Goal: Task Accomplishment & Management: Manage account settings

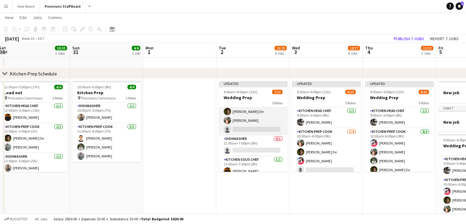
scroll to position [41, 0]
click at [247, 129] on app-card-role "Kitchen Prep Cook [DATE] 10:00am-6:00pm (8h) [PERSON_NAME] De [PERSON_NAME] sin…" at bounding box center [253, 110] width 69 height 47
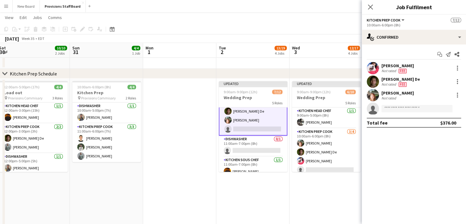
scroll to position [42, 0]
click at [393, 109] on input at bounding box center [416, 108] width 71 height 7
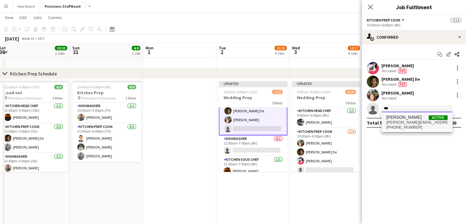
type input "***"
click at [393, 118] on span "[PERSON_NAME]" at bounding box center [403, 117] width 35 height 5
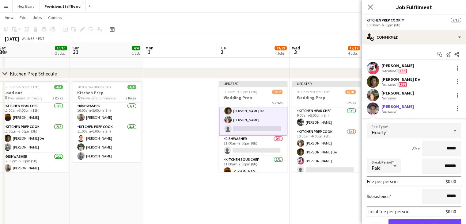
scroll to position [29, 0]
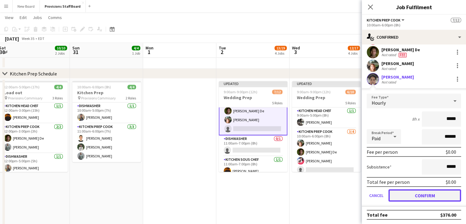
click at [404, 193] on button "Confirm" at bounding box center [424, 195] width 73 height 12
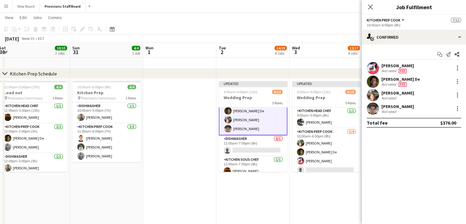
scroll to position [0, 0]
click at [314, 198] on app-date-cell "Updated 9:00am-9:00pm (12h) 6/10 Wedding Prep 5 Roles Kitchen Head Chef [DATE] …" at bounding box center [325, 157] width 73 height 159
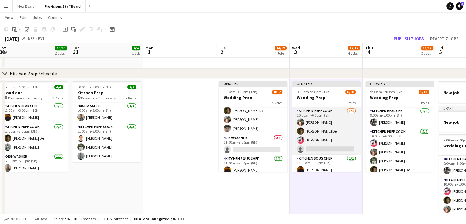
scroll to position [22, 0]
click at [312, 147] on app-card-role "Kitchen Prep Cook [DATE] 10:00am-6:00pm (8h) [PERSON_NAME] De [PERSON_NAME] sin…" at bounding box center [326, 129] width 69 height 47
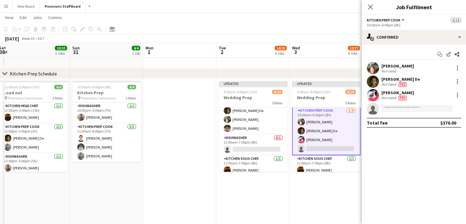
scroll to position [22, 0]
click at [397, 108] on input at bounding box center [416, 108] width 71 height 7
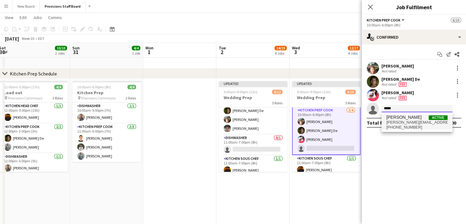
type input "*****"
click at [398, 121] on span "[PERSON_NAME][EMAIL_ADDRESS][DOMAIN_NAME]" at bounding box center [416, 122] width 61 height 5
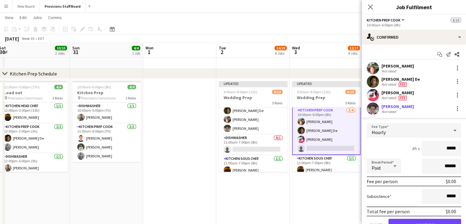
scroll to position [29, 0]
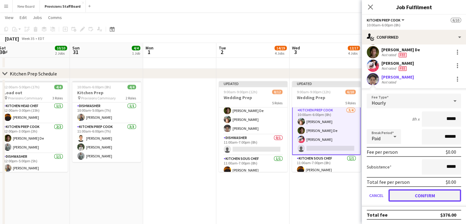
click at [402, 193] on button "Confirm" at bounding box center [424, 195] width 73 height 12
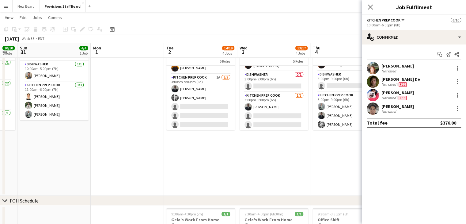
scroll to position [519, 0]
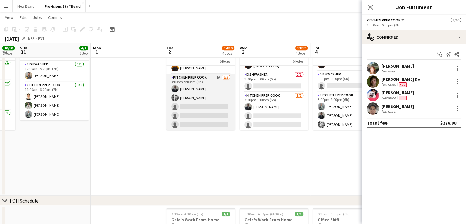
click at [200, 105] on app-card-role "Kitchen Prep Cook 1A [DATE] 3:00pm-9:00pm (6h) [PERSON_NAME] [PERSON_NAME] sing…" at bounding box center [200, 102] width 69 height 56
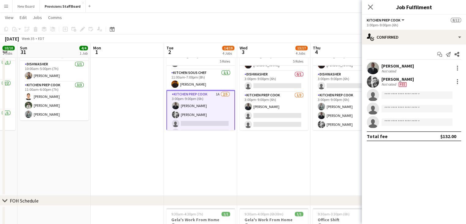
scroll to position [86, 0]
click at [193, 122] on app-card-role "Kitchen Prep Cook 1A [DATE] 3:00pm-9:00pm (6h) [PERSON_NAME] [PERSON_NAME] sing…" at bounding box center [200, 119] width 69 height 58
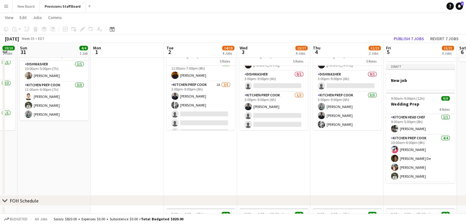
scroll to position [102, 0]
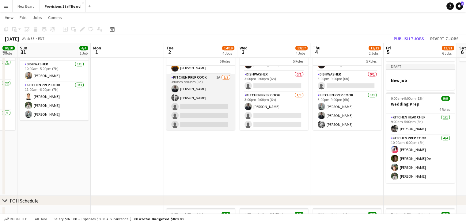
click at [193, 105] on app-card-role "Kitchen Prep Cook 1A [DATE] 3:00pm-9:00pm (6h) [PERSON_NAME] [PERSON_NAME] sing…" at bounding box center [200, 102] width 69 height 56
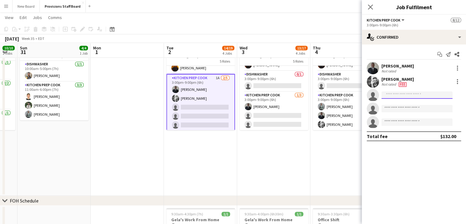
click at [398, 95] on input at bounding box center [416, 94] width 71 height 7
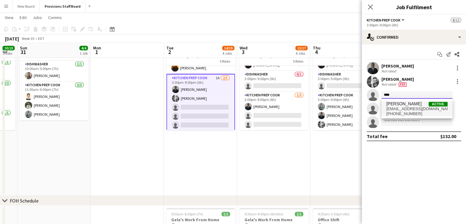
type input "****"
click at [409, 103] on span "[PERSON_NAME] Active" at bounding box center [416, 103] width 61 height 5
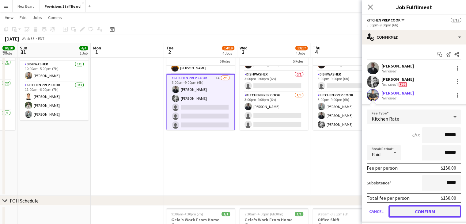
click at [399, 207] on button "Confirm" at bounding box center [424, 211] width 73 height 12
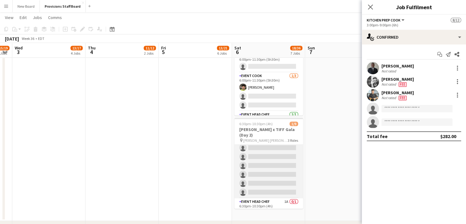
scroll to position [46, 0]
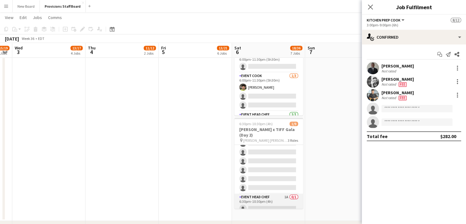
click at [256, 205] on app-card-role "Event Head Chef 1A 0/1 6:30pm-10:30pm (4h) single-neutral-actions" at bounding box center [268, 203] width 69 height 21
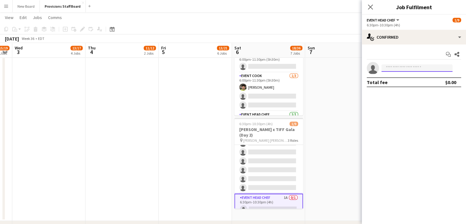
click at [396, 69] on input at bounding box center [416, 67] width 71 height 7
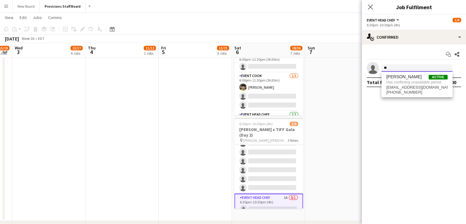
type input "*"
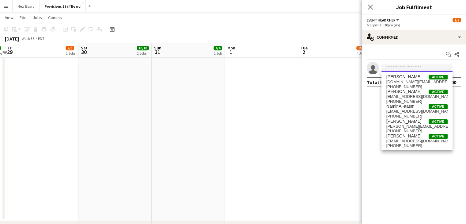
scroll to position [0, 238]
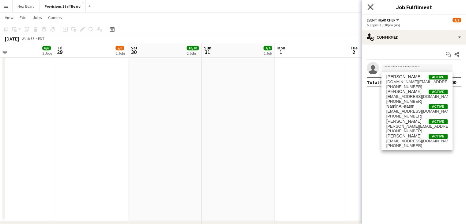
click at [373, 5] on icon "Close pop-in" at bounding box center [370, 7] width 6 height 6
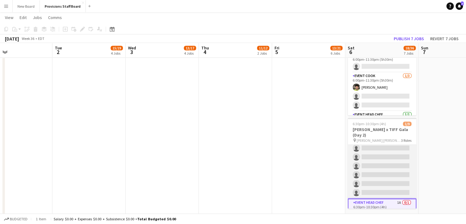
scroll to position [47, 0]
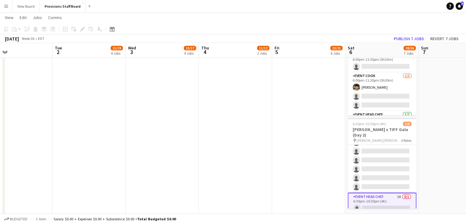
click at [367, 202] on app-card-role "Event Head Chef 1A 0/1 6:30pm-10:30pm (4h) single-neutral-actions" at bounding box center [382, 203] width 69 height 22
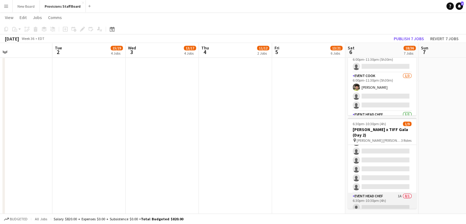
scroll to position [47, 0]
click at [367, 202] on app-card-role "Event Head Chef 1A 0/1 6:30pm-10:30pm (4h) single-neutral-actions" at bounding box center [382, 203] width 69 height 21
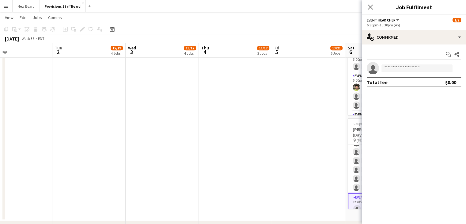
scroll to position [47, 0]
click at [419, 67] on input at bounding box center [416, 67] width 71 height 7
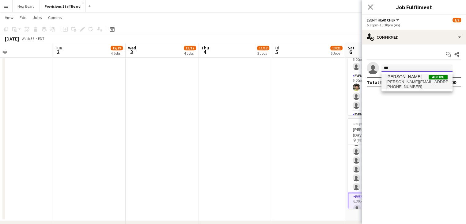
type input "***"
click at [403, 80] on span "[PERSON_NAME][EMAIL_ADDRESS][DOMAIN_NAME]" at bounding box center [416, 81] width 61 height 5
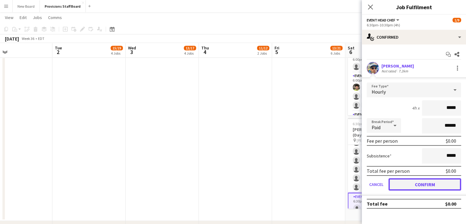
click at [406, 181] on button "Confirm" at bounding box center [424, 184] width 73 height 12
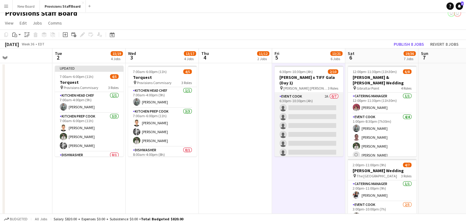
scroll to position [55, 0]
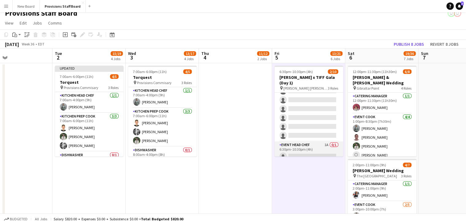
click at [296, 149] on app-card-role "Event Head Chef 1A 0/1 6:30pm-10:30pm (4h) single-neutral-actions" at bounding box center [308, 151] width 69 height 21
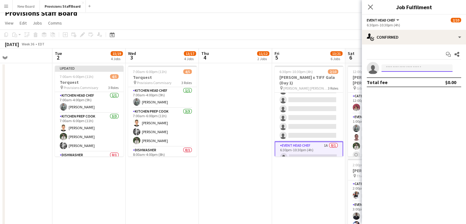
click at [400, 66] on input at bounding box center [416, 67] width 71 height 7
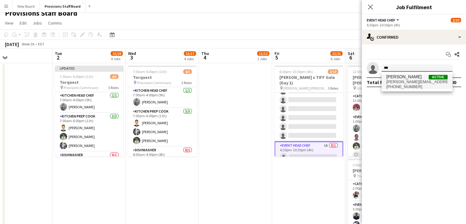
type input "***"
click at [398, 77] on span "[PERSON_NAME]" at bounding box center [403, 76] width 35 height 5
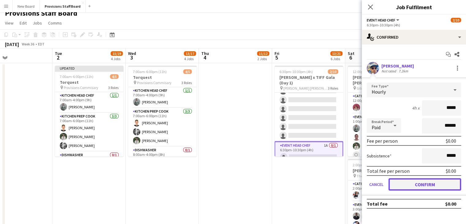
click at [409, 179] on button "Confirm" at bounding box center [424, 184] width 73 height 12
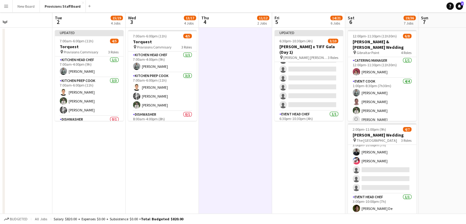
scroll to position [0, 0]
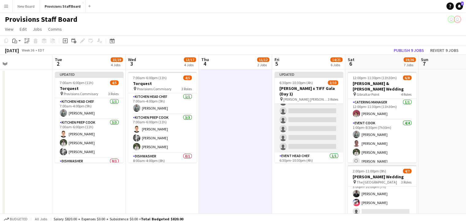
click at [295, 104] on app-card-role "Event Cook 2A 0/7 6:30pm-10:30pm (4h) single-neutral-actions single-neutral-act…" at bounding box center [308, 115] width 69 height 74
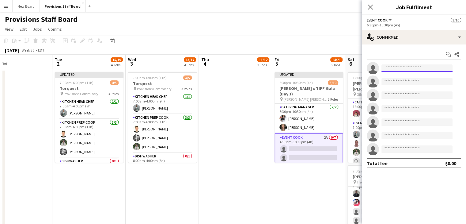
click at [394, 68] on input at bounding box center [416, 67] width 71 height 7
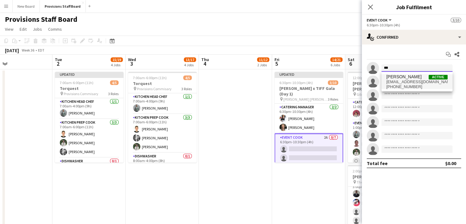
type input "***"
click at [394, 75] on span "[PERSON_NAME]" at bounding box center [403, 76] width 35 height 5
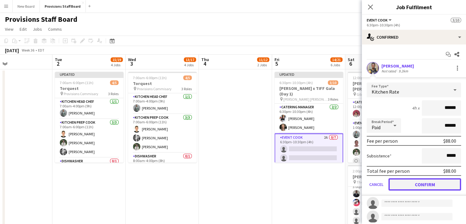
click at [409, 180] on button "Confirm" at bounding box center [424, 184] width 73 height 12
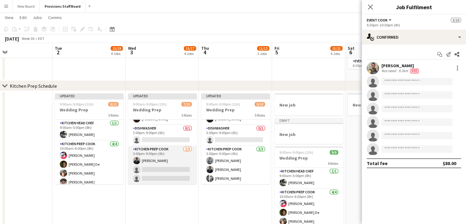
scroll to position [0, 240]
click at [163, 168] on app-card-role "Kitchen Prep Cook [DATE] 3:00pm-9:00pm (6h) [PERSON_NAME] single-neutral-action…" at bounding box center [162, 164] width 69 height 39
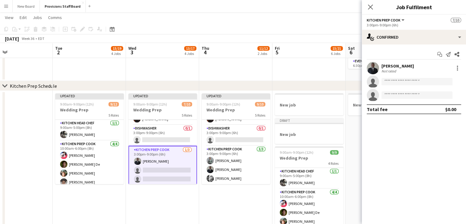
scroll to position [60, 0]
click at [163, 168] on app-card-role "Kitchen Prep Cook [DATE] 3:00pm-9:00pm (6h) [PERSON_NAME] single-neutral-action…" at bounding box center [162, 165] width 69 height 40
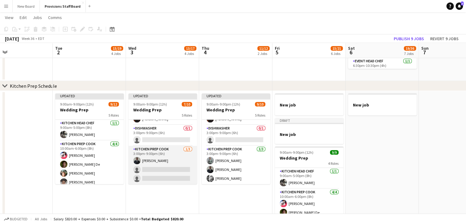
click at [163, 168] on app-card-role "Kitchen Prep Cook [DATE] 3:00pm-9:00pm (6h) [PERSON_NAME] single-neutral-action…" at bounding box center [162, 164] width 69 height 39
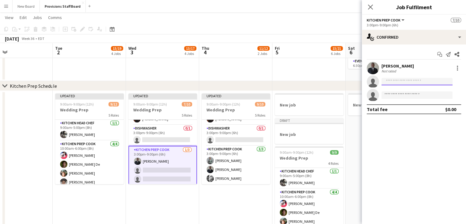
click at [397, 82] on input at bounding box center [416, 81] width 71 height 7
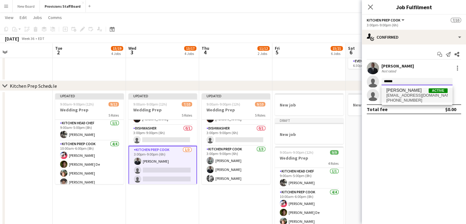
type input "******"
click at [397, 90] on span "[PERSON_NAME]" at bounding box center [403, 90] width 35 height 5
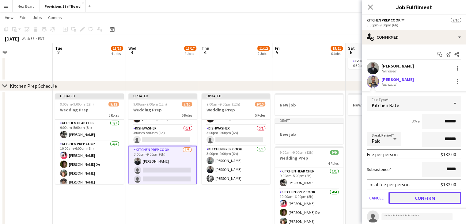
click at [411, 196] on button "Confirm" at bounding box center [424, 197] width 73 height 12
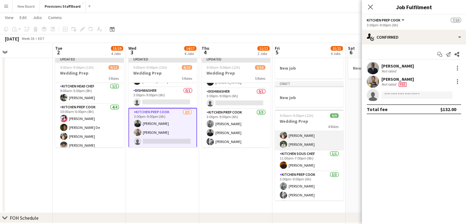
scroll to position [58, 0]
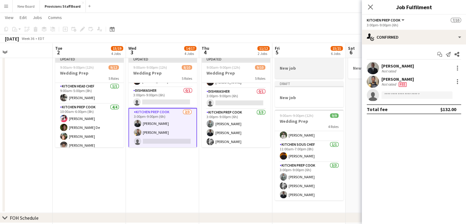
click at [301, 73] on div at bounding box center [309, 73] width 69 height 5
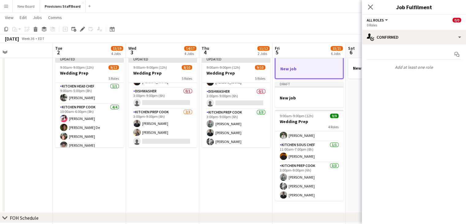
scroll to position [84, 0]
click at [34, 27] on icon at bounding box center [35, 28] width 4 height 2
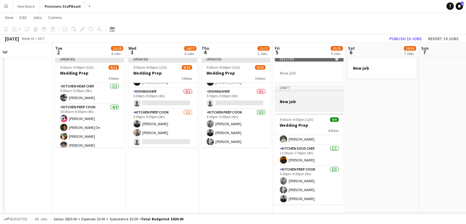
click at [312, 101] on h3 "New job" at bounding box center [309, 102] width 69 height 6
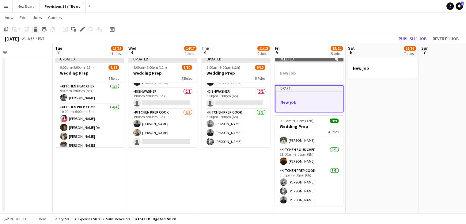
click at [34, 28] on icon at bounding box center [35, 29] width 3 height 3
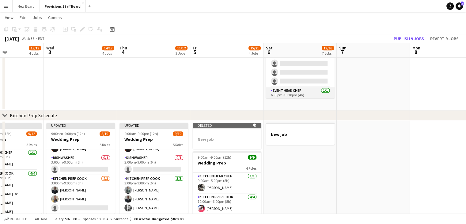
scroll to position [0, 0]
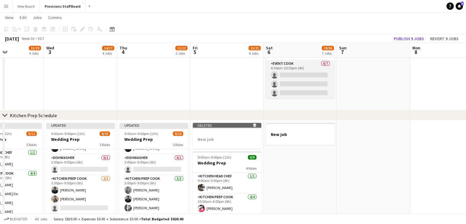
click at [295, 69] on app-card-role "Event Cook 0/7 6:30pm-10:30pm (4h) single-neutral-actions single-neutral-action…" at bounding box center [300, 97] width 69 height 74
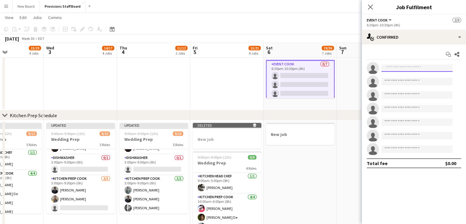
click at [412, 69] on input at bounding box center [416, 67] width 71 height 7
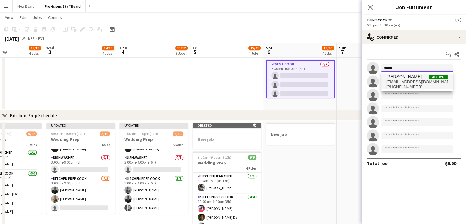
type input "******"
click at [410, 80] on span "[EMAIL_ADDRESS][DOMAIN_NAME]" at bounding box center [416, 81] width 61 height 5
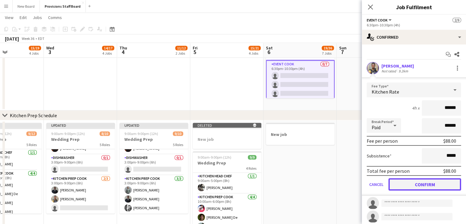
click at [402, 180] on button "Confirm" at bounding box center [424, 184] width 73 height 12
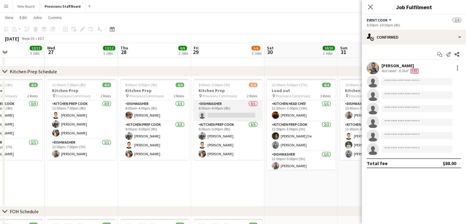
scroll to position [0, 174]
drag, startPoint x: 228, startPoint y: 106, endPoint x: 206, endPoint y: 101, distance: 21.9
click at [206, 101] on app-card-role "Dishwasher 0/1 8:00am-4:00pm (8h) single-neutral-actions" at bounding box center [228, 110] width 69 height 21
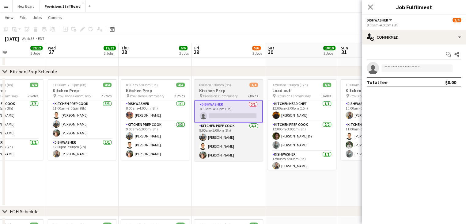
click at [217, 91] on h3 "Kitchen Prep" at bounding box center [228, 91] width 69 height 6
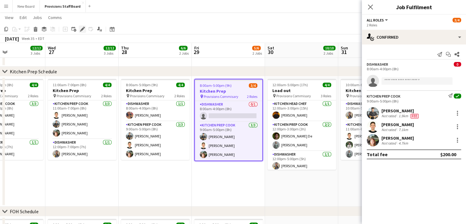
click at [82, 27] on icon "Edit" at bounding box center [82, 29] width 5 height 5
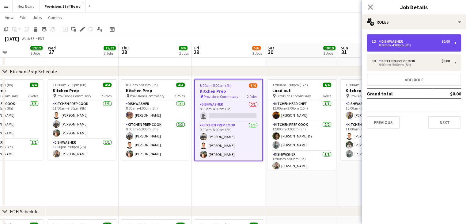
click at [397, 41] on div "Dishwasher" at bounding box center [392, 41] width 26 height 4
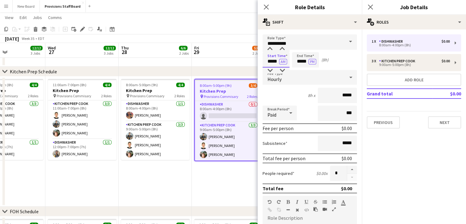
click at [272, 60] on input "*****" at bounding box center [275, 59] width 27 height 15
type input "*****"
click at [300, 61] on input "*****" at bounding box center [305, 59] width 27 height 15
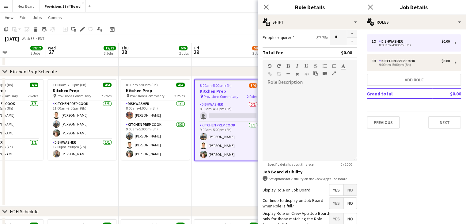
scroll to position [172, 0]
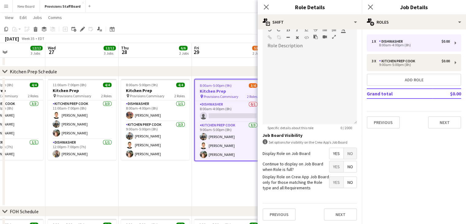
type input "*****"
click at [212, 193] on app-date-cell "8:00am-5:00pm (9h) 3/4 Kitchen Prep pin Provisions Commisary 2 Roles Dishwasher…" at bounding box center [228, 141] width 73 height 130
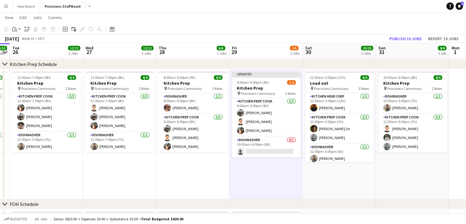
scroll to position [488, 0]
click at [263, 150] on app-card-role "Dishwasher 0/1 10:00am-6:00pm (8h) single-neutral-actions" at bounding box center [266, 146] width 69 height 21
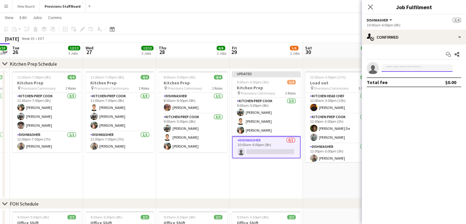
click at [393, 70] on input at bounding box center [416, 67] width 71 height 7
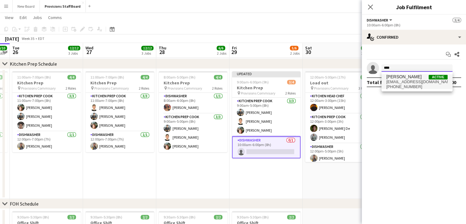
type input "****"
click at [396, 76] on span "[PERSON_NAME]" at bounding box center [403, 76] width 35 height 5
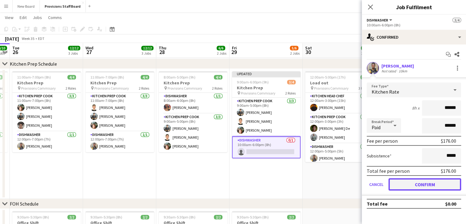
click at [407, 184] on button "Confirm" at bounding box center [424, 184] width 73 height 12
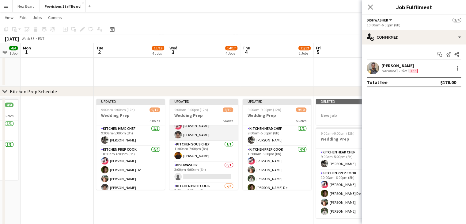
scroll to position [84, 0]
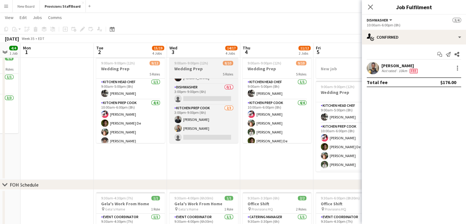
click at [205, 152] on app-date-cell "Updated 9:00am-9:00pm (12h) 8/10 Wedding Prep 5 Roles Kitchen Head Chef [DATE] …" at bounding box center [203, 115] width 73 height 130
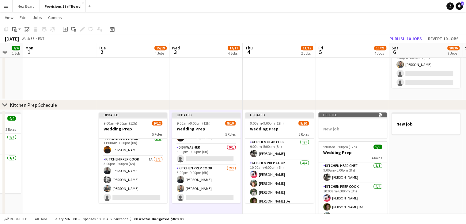
scroll to position [102, 0]
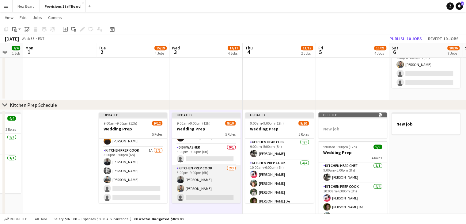
click at [198, 196] on app-card-role "Kitchen Prep Cook [DATE] 3:00pm-9:00pm (6h) Kumbukani [PERSON_NAME] single-neut…" at bounding box center [206, 183] width 69 height 39
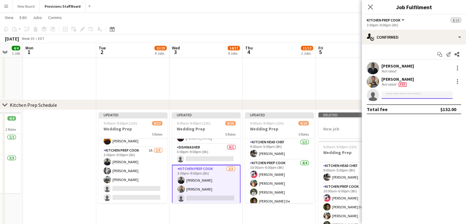
click at [393, 93] on input at bounding box center [416, 94] width 71 height 7
type input "***"
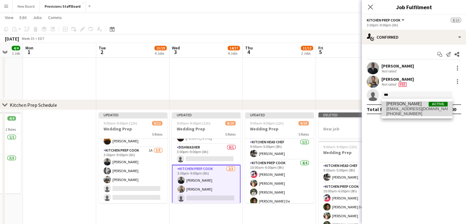
click at [398, 106] on span "[PERSON_NAME]" at bounding box center [403, 103] width 35 height 5
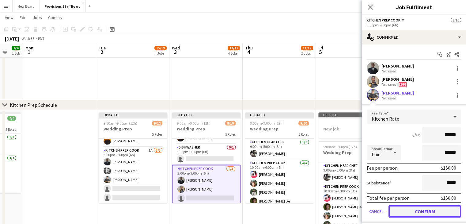
click at [415, 209] on button "Confirm" at bounding box center [424, 211] width 73 height 12
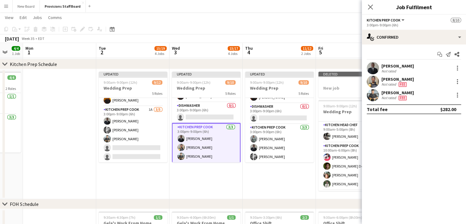
scroll to position [488, 0]
click at [196, 114] on app-card-role "Dishwasher 0/1 3:00pm-9:00pm (6h) single-neutral-actions" at bounding box center [206, 112] width 69 height 21
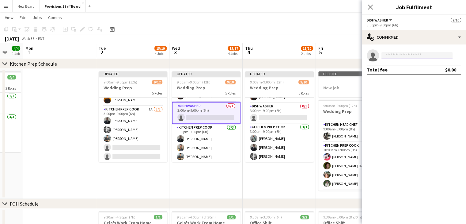
click at [408, 55] on input at bounding box center [416, 55] width 71 height 7
drag, startPoint x: 408, startPoint y: 55, endPoint x: 402, endPoint y: 67, distance: 13.6
type input "***"
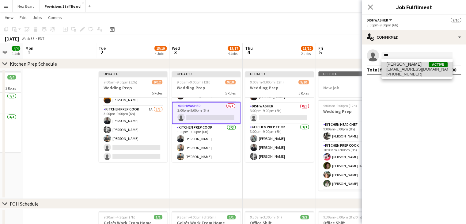
click at [402, 67] on span "[EMAIL_ADDRESS][DOMAIN_NAME]" at bounding box center [416, 69] width 61 height 5
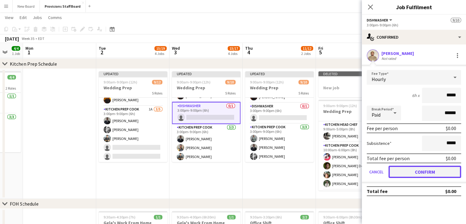
click at [420, 171] on button "Confirm" at bounding box center [424, 171] width 73 height 12
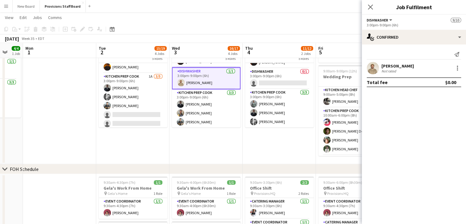
scroll to position [102, 0]
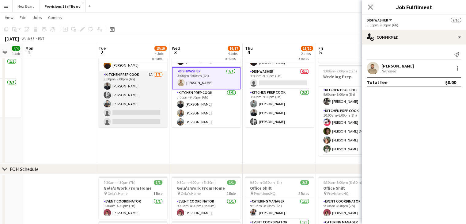
click at [128, 110] on app-card-role "Kitchen Prep Cook 1A [DATE] 3:00pm-9:00pm (6h) [PERSON_NAME] [PERSON_NAME] [PER…" at bounding box center [133, 99] width 69 height 56
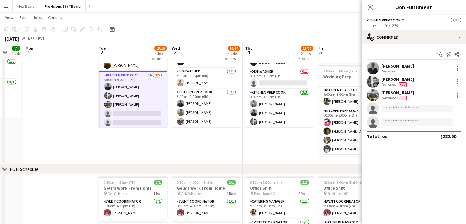
scroll to position [84, 0]
click at [396, 108] on input at bounding box center [416, 108] width 71 height 7
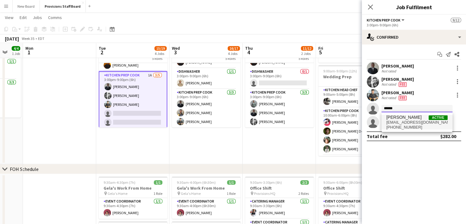
type input "******"
click at [403, 117] on span "[PERSON_NAME]" at bounding box center [403, 117] width 35 height 5
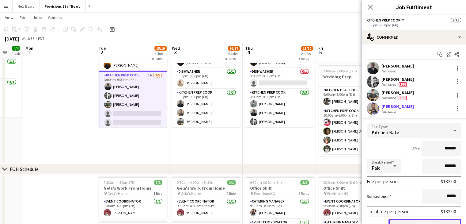
click at [405, 219] on button "Confirm" at bounding box center [424, 224] width 73 height 12
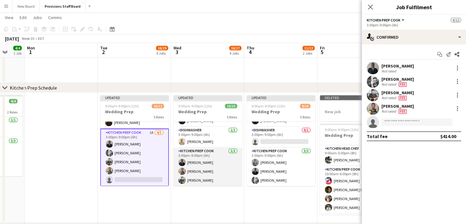
scroll to position [463, 0]
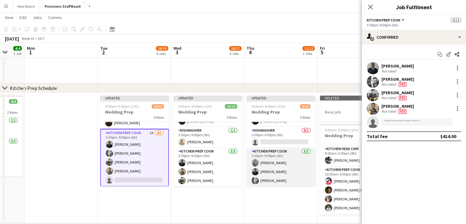
click at [251, 151] on app-card-role "Kitchen Prep Cook [DATE] 3:00pm-9:00pm (6h) [PERSON_NAME] [PERSON_NAME] [PERSON…" at bounding box center [281, 167] width 69 height 39
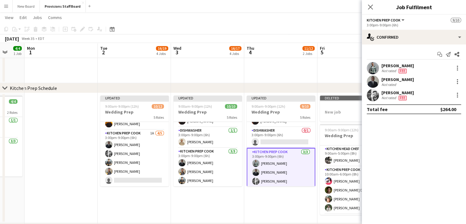
scroll to position [102, 0]
click at [276, 138] on app-card-role "Dishwasher 0/1 3:00pm-9:00pm (6h) single-neutral-actions" at bounding box center [281, 137] width 69 height 21
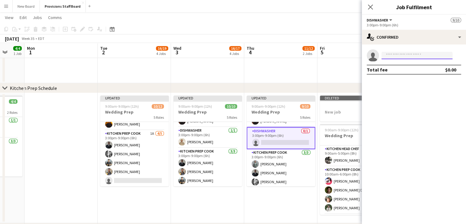
click at [397, 54] on input at bounding box center [416, 55] width 71 height 7
type input "***"
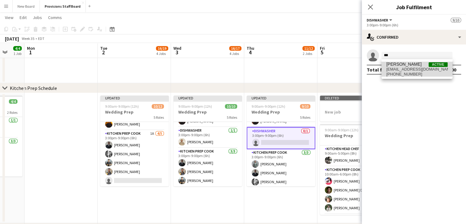
click at [398, 68] on span "[EMAIL_ADDRESS][DOMAIN_NAME]" at bounding box center [416, 69] width 61 height 5
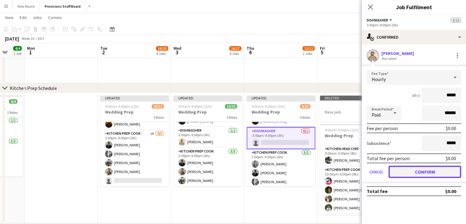
click at [418, 170] on button "Confirm" at bounding box center [424, 171] width 73 height 12
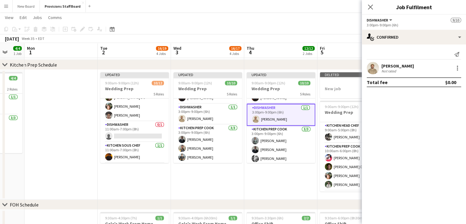
scroll to position [45, 0]
click at [127, 136] on app-card-role "Dishwasher 0/1 11:00am-7:00pm (8h) single-neutral-actions" at bounding box center [134, 131] width 69 height 21
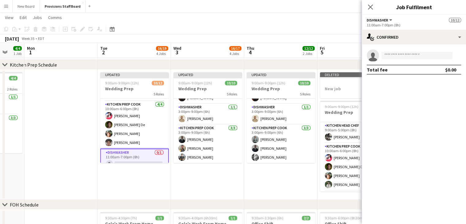
scroll to position [34, 0]
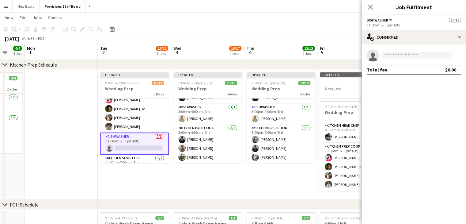
click at [124, 146] on app-card-role "Dishwasher 0/1 11:00am-7:00pm (8h) single-neutral-actions" at bounding box center [134, 143] width 69 height 22
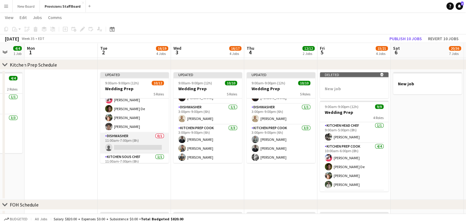
click at [124, 146] on app-card-role "Dishwasher 0/1 11:00am-7:00pm (8h) single-neutral-actions" at bounding box center [134, 142] width 69 height 21
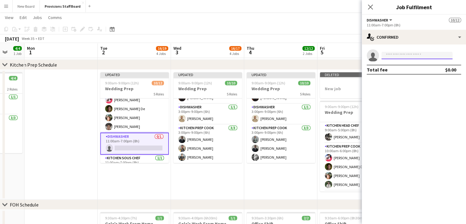
click at [400, 56] on input at bounding box center [416, 55] width 71 height 7
type input "***"
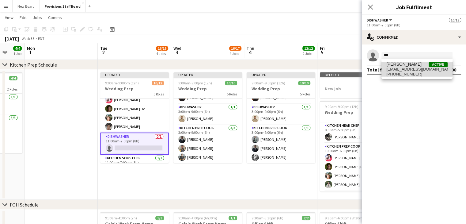
click at [399, 66] on span "[PERSON_NAME]" at bounding box center [403, 64] width 35 height 5
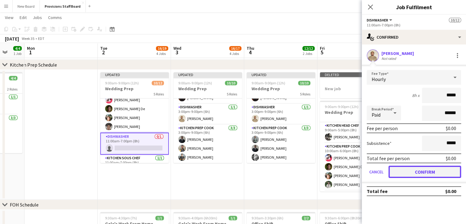
click at [409, 169] on button "Confirm" at bounding box center [424, 171] width 73 height 12
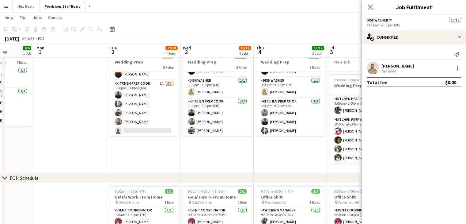
scroll to position [0, 185]
drag, startPoint x: 184, startPoint y: 129, endPoint x: 211, endPoint y: 156, distance: 37.7
click at [211, 156] on app-date-cell "Updated 9:00am-9:00pm (12h) 10/10 Wedding Prep 5 Roles Kitchen Head Chef [DATE]…" at bounding box center [217, 108] width 73 height 130
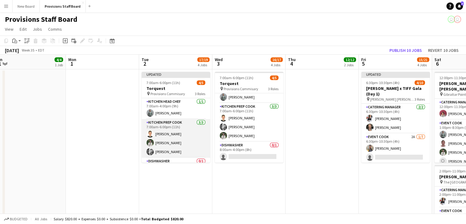
scroll to position [16, 0]
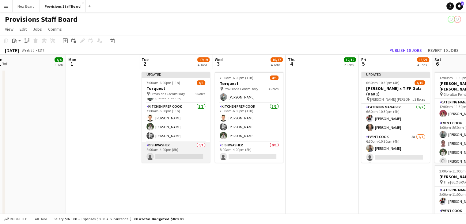
click at [168, 152] on app-card-role "Dishwasher 0/1 8:00am-4:00pm (8h) single-neutral-actions" at bounding box center [176, 152] width 69 height 21
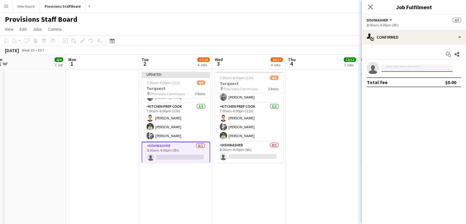
click at [404, 69] on input at bounding box center [416, 67] width 71 height 7
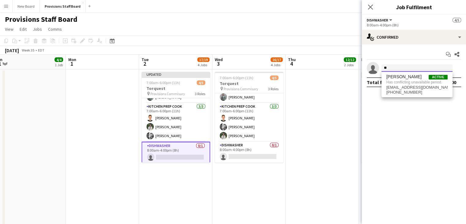
type input "*"
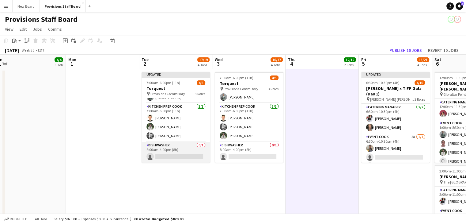
click at [172, 157] on app-card-role "Dishwasher 0/1 8:00am-4:00pm (8h) single-neutral-actions" at bounding box center [176, 152] width 69 height 21
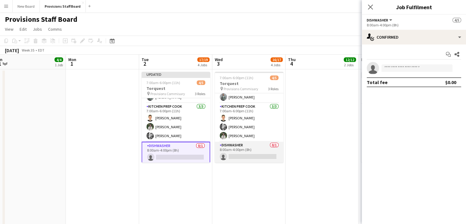
click at [243, 157] on app-card-role "Dishwasher 0/1 8:00am-4:00pm (8h) single-neutral-actions" at bounding box center [249, 152] width 69 height 21
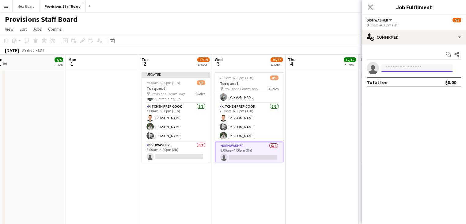
click at [406, 68] on input at bounding box center [416, 67] width 71 height 7
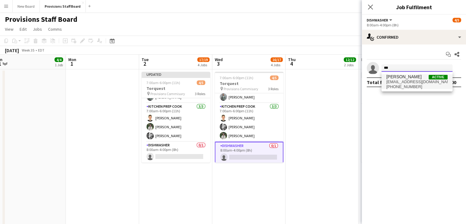
type input "***"
click at [402, 81] on span "[EMAIL_ADDRESS][DOMAIN_NAME]" at bounding box center [416, 81] width 61 height 5
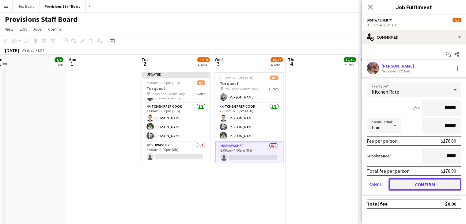
click at [400, 182] on button "Confirm" at bounding box center [424, 184] width 73 height 12
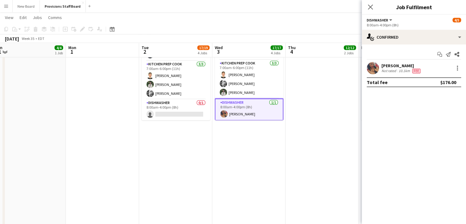
scroll to position [41, 0]
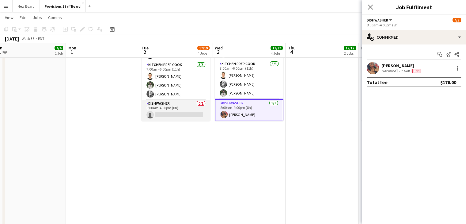
click at [157, 105] on app-card-role "Dishwasher 0/1 8:00am-4:00pm (8h) single-neutral-actions" at bounding box center [176, 110] width 69 height 21
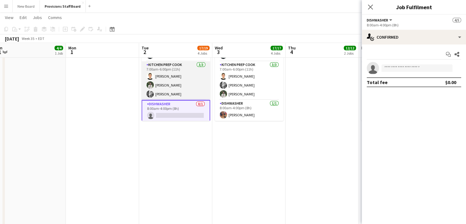
scroll to position [0, 0]
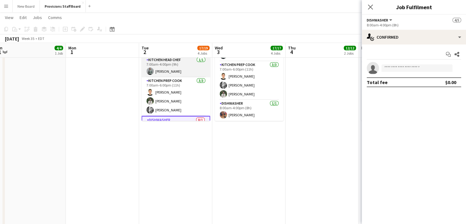
click at [165, 62] on app-card-role "Kitchen Head Chef [DATE] 7:00am-4:00pm (9h) [PERSON_NAME]" at bounding box center [176, 66] width 69 height 21
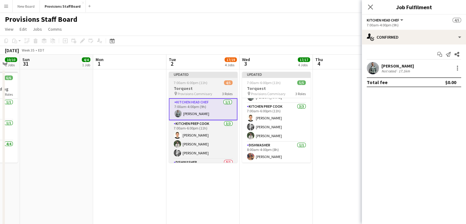
click at [196, 79] on app-job-card "Updated 7:00am-6:00pm (11h) 4/5 Torquest pin Provisions Commisary 3 Roles Kitch…" at bounding box center [203, 117] width 69 height 91
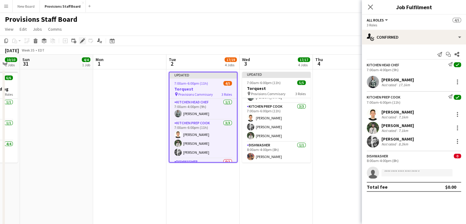
click at [82, 37] on div "Edit" at bounding box center [82, 40] width 7 height 7
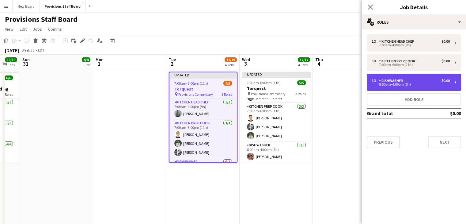
click at [432, 79] on div "1 x Dishwasher $0.00" at bounding box center [411, 80] width 78 height 4
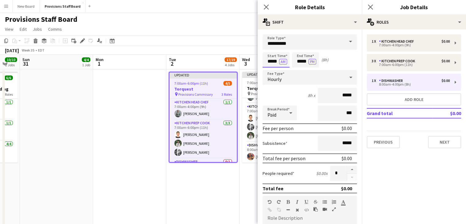
click at [270, 59] on input "*****" at bounding box center [275, 59] width 27 height 15
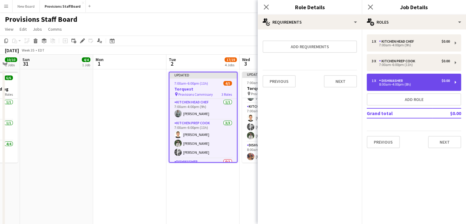
click at [380, 77] on div "1 x Dishwasher $0.00 8:00am-4:00pm (8h)" at bounding box center [414, 82] width 94 height 17
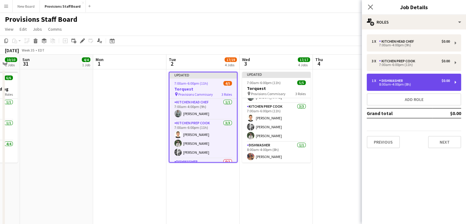
click at [380, 77] on div "1 x Dishwasher $0.00 8:00am-4:00pm (8h)" at bounding box center [414, 82] width 94 height 17
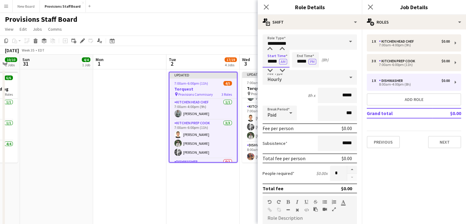
click at [271, 60] on input "*****" at bounding box center [275, 59] width 27 height 15
type input "*****"
click at [304, 62] on input "*****" at bounding box center [305, 59] width 27 height 15
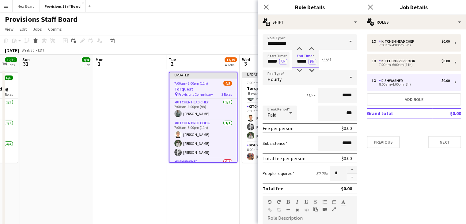
type input "*****"
click at [250, 35] on app-page-menu "View Day view expanded Day view collapsed Month view Date picker Jump to [DATE]…" at bounding box center [233, 30] width 466 height 12
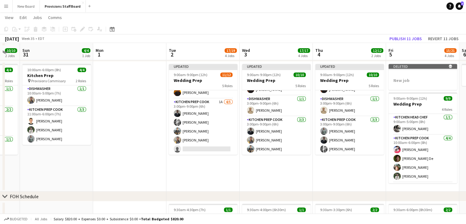
scroll to position [498, 0]
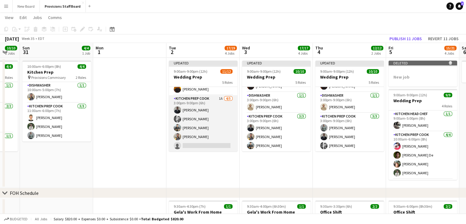
click at [198, 135] on app-card-role "Kitchen Prep Cook 1A [DATE] 3:00pm-9:00pm (6h) [PERSON_NAME] [PERSON_NAME] [PER…" at bounding box center [203, 123] width 69 height 56
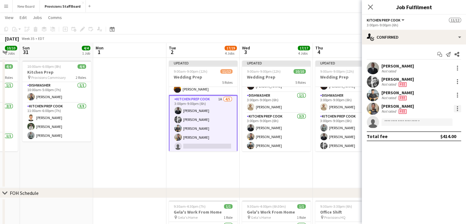
click at [456, 109] on div at bounding box center [457, 108] width 7 height 7
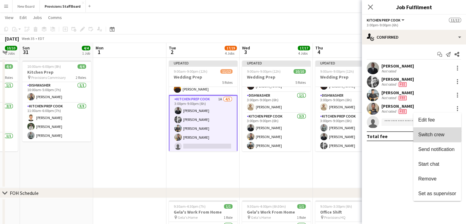
click at [429, 132] on span "Switch crew" at bounding box center [431, 134] width 26 height 5
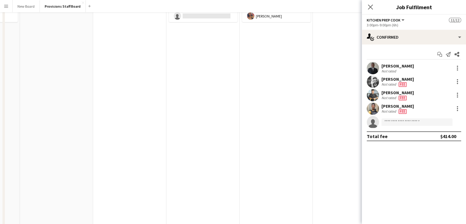
scroll to position [0, 0]
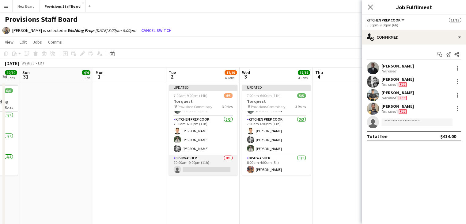
click at [201, 168] on app-card-role "Dishwasher 0/1 10:00am-9:00pm (11h) single-neutral-actions" at bounding box center [203, 164] width 69 height 21
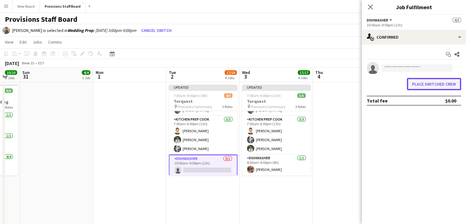
click at [430, 85] on button "Place switched crew" at bounding box center [434, 84] width 54 height 12
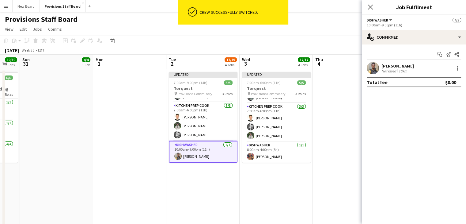
click at [194, 61] on app-board-header-date "Tue 2 17/19 4 Jobs" at bounding box center [202, 62] width 73 height 15
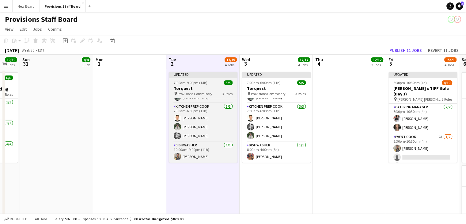
click at [194, 86] on h3 "Torquest" at bounding box center [203, 88] width 69 height 6
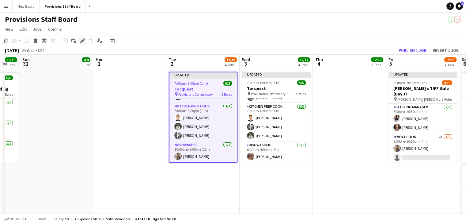
click at [83, 40] on icon at bounding box center [82, 40] width 3 height 3
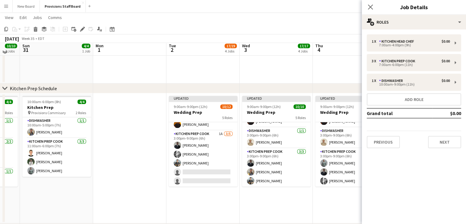
scroll to position [459, 0]
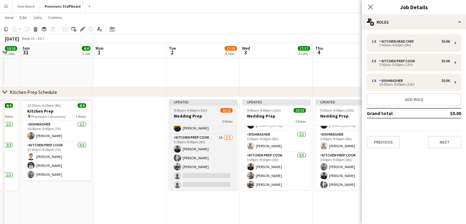
click at [207, 111] on div "9:00am-9:00pm (12h) 10/12" at bounding box center [203, 110] width 69 height 5
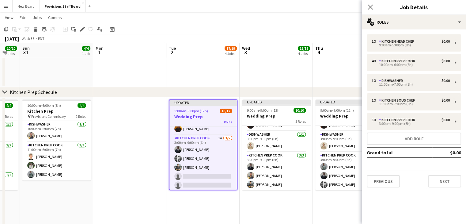
scroll to position [16, 0]
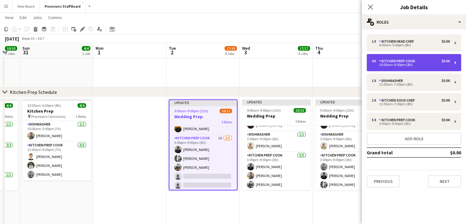
click at [411, 66] on div "10:00am-6:00pm (8h)" at bounding box center [411, 64] width 78 height 3
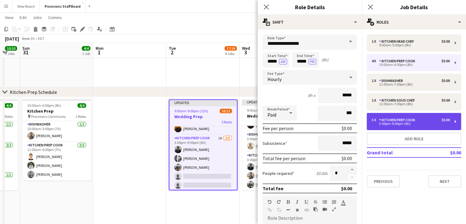
click at [392, 119] on div "Kitchen Prep Cook" at bounding box center [398, 120] width 39 height 4
type input "*****"
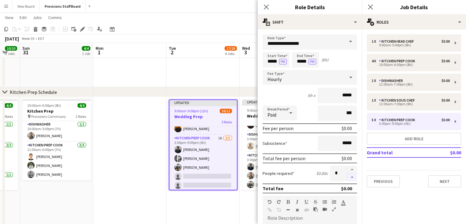
click at [347, 175] on button "button" at bounding box center [352, 177] width 10 height 8
type input "*"
click at [146, 179] on app-date-cell at bounding box center [129, 162] width 73 height 130
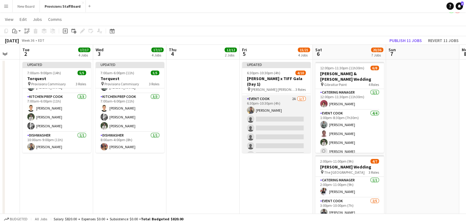
scroll to position [28, 0]
click at [268, 111] on app-card-role "Event Cook 2A [DATE] 6:30pm-10:30pm (4h) [PERSON_NAME] single-neutral-actions s…" at bounding box center [276, 132] width 69 height 74
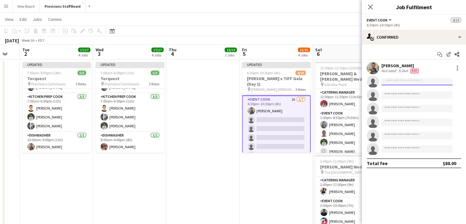
click at [403, 81] on input at bounding box center [416, 81] width 71 height 7
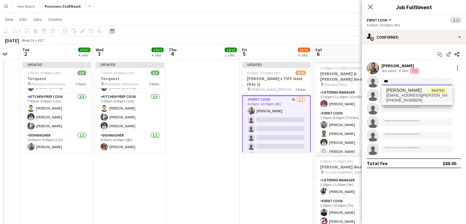
type input "***"
click at [402, 91] on span "[PERSON_NAME]" at bounding box center [403, 90] width 35 height 5
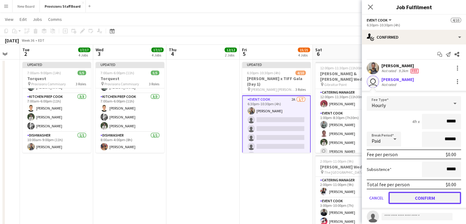
click at [411, 198] on button "Confirm" at bounding box center [424, 197] width 73 height 12
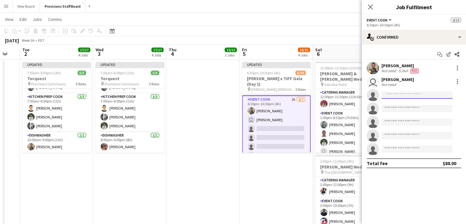
click at [394, 96] on input at bounding box center [416, 94] width 71 height 7
click at [9, 5] on button "Menu" at bounding box center [6, 6] width 12 height 12
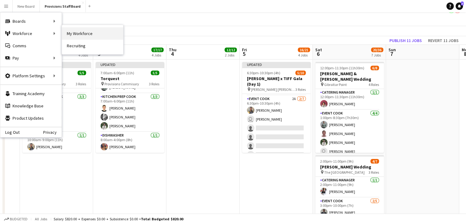
click at [69, 32] on link "My Workforce" at bounding box center [92, 33] width 61 height 12
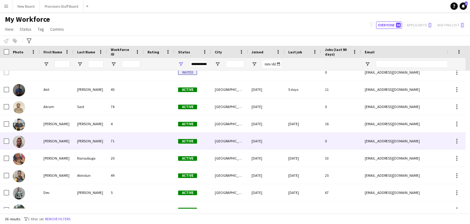
scroll to position [24, 0]
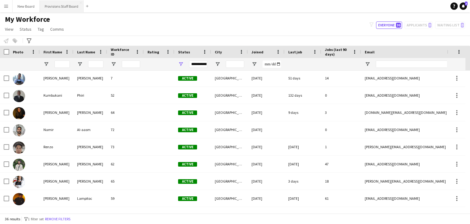
click at [47, 7] on button "Provisions Staff Board Close" at bounding box center [62, 6] width 44 height 12
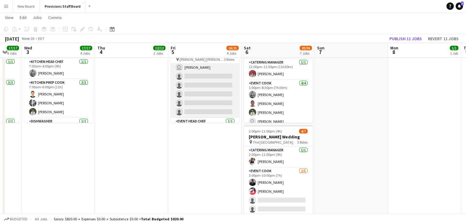
click at [201, 71] on app-card-role "Event Cook 2A [DATE] 6:30pm-10:30pm (4h) [PERSON_NAME] user [PERSON_NAME] singl…" at bounding box center [205, 80] width 69 height 74
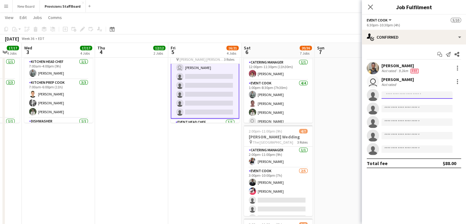
click at [397, 96] on input at bounding box center [416, 94] width 71 height 7
type input "*"
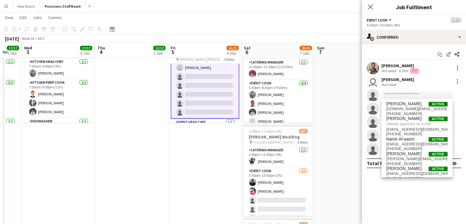
click at [7, 7] on app-icon "Menu" at bounding box center [6, 6] width 5 height 5
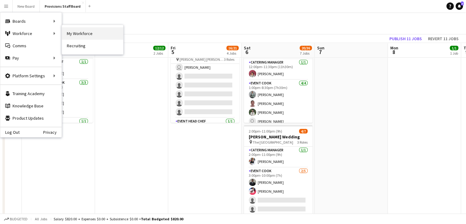
click at [74, 31] on link "My Workforce" at bounding box center [92, 33] width 61 height 12
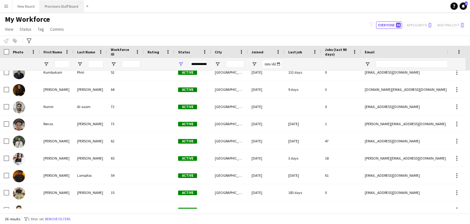
click at [58, 4] on button "Provisions Staff Board Close" at bounding box center [62, 6] width 44 height 12
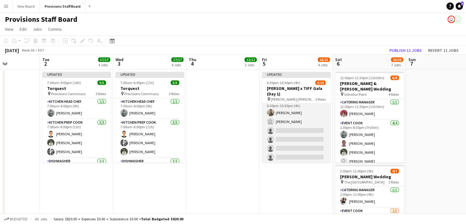
click at [281, 122] on app-card-role "Event Cook 2A [DATE] 6:30pm-10:30pm (4h) [PERSON_NAME] user [PERSON_NAME] singl…" at bounding box center [296, 135] width 69 height 74
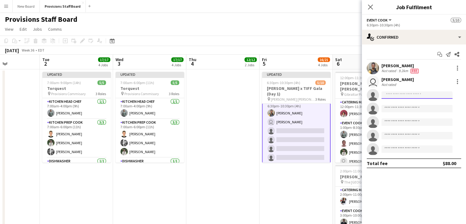
click at [402, 94] on input at bounding box center [416, 94] width 71 height 7
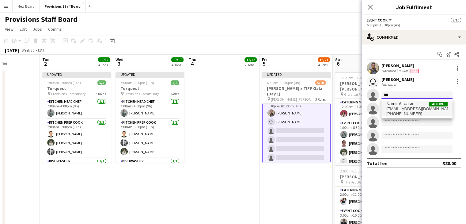
type input "***"
click at [402, 103] on span "Namir Al-aasm" at bounding box center [400, 103] width 28 height 5
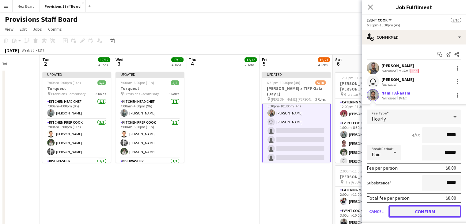
click at [409, 208] on button "Confirm" at bounding box center [424, 211] width 73 height 12
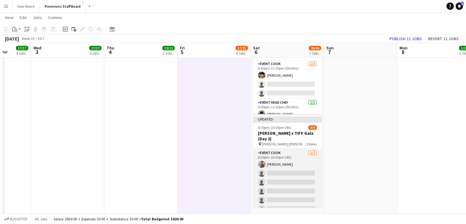
click at [273, 166] on app-card-role "Event Cook [DATE] 6:30pm-10:30pm (4h) [PERSON_NAME] single-neutral-actions sing…" at bounding box center [287, 186] width 69 height 74
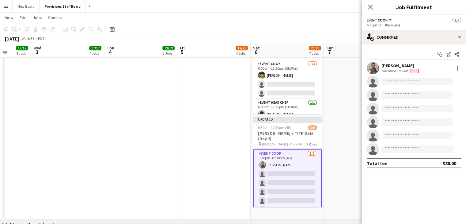
click at [410, 84] on input at bounding box center [416, 81] width 71 height 7
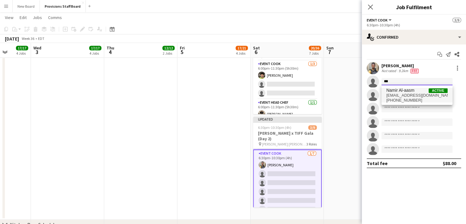
type input "***"
click at [404, 96] on span "[EMAIL_ADDRESS][DOMAIN_NAME]" at bounding box center [416, 95] width 61 height 5
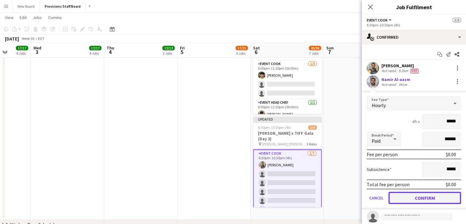
click at [412, 196] on button "Confirm" at bounding box center [424, 197] width 73 height 12
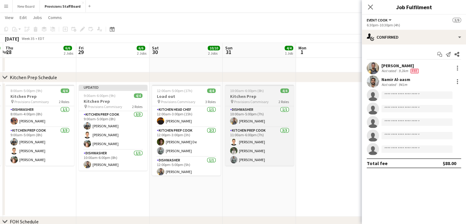
scroll to position [0, 143]
drag, startPoint x: 246, startPoint y: 135, endPoint x: 233, endPoint y: 96, distance: 40.6
click at [233, 96] on h3 "Kitchen Prep" at bounding box center [259, 96] width 69 height 6
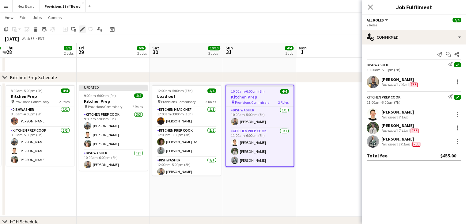
click at [81, 30] on icon at bounding box center [82, 29] width 3 height 3
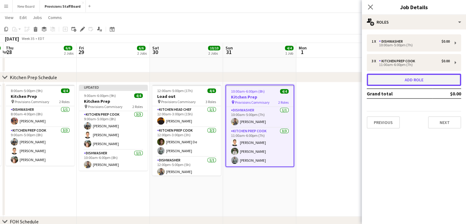
click at [403, 78] on button "Add role" at bounding box center [414, 80] width 94 height 12
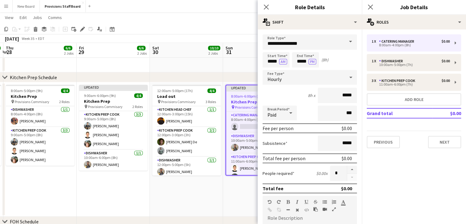
click at [345, 43] on span at bounding box center [350, 41] width 13 height 15
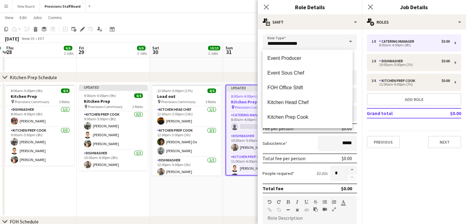
scroll to position [105, 0]
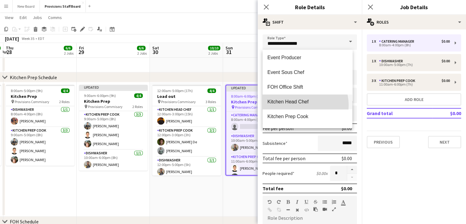
click at [301, 105] on mat-option "Kitchen Head Chef" at bounding box center [307, 101] width 90 height 15
type input "**********"
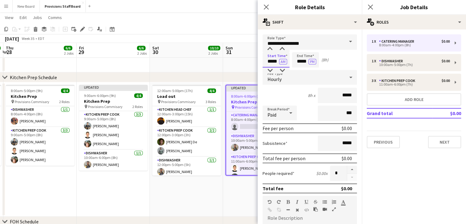
click at [272, 62] on input "*****" at bounding box center [275, 59] width 27 height 15
type input "*****"
click at [300, 63] on input "*****" at bounding box center [305, 59] width 27 height 15
click at [224, 195] on app-date-cell "Updated 8:00am-6:00pm (10h) 4/5 Kitchen Prep pin Provisions Commisary 3 Roles C…" at bounding box center [259, 149] width 73 height 134
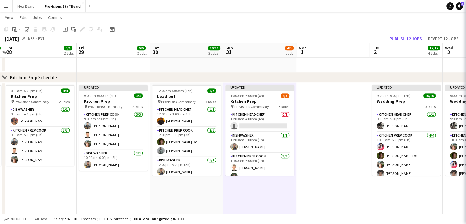
click at [224, 195] on app-date-cell "Updated 10:00am-6:00pm (8h) 4/5 Kitchen Prep pin Provisions Commisary 3 Roles K…" at bounding box center [259, 149] width 73 height 134
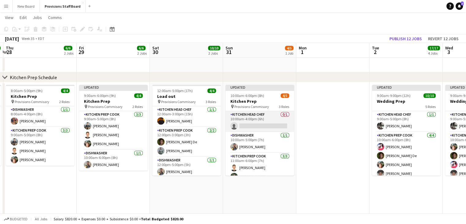
click at [263, 126] on app-card-role "Kitchen Head Chef 0/1 10:00am-4:00pm (6h) single-neutral-actions" at bounding box center [259, 121] width 69 height 21
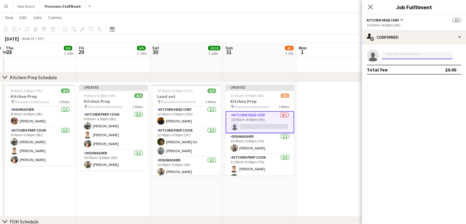
click at [403, 54] on input at bounding box center [416, 55] width 71 height 7
type input "***"
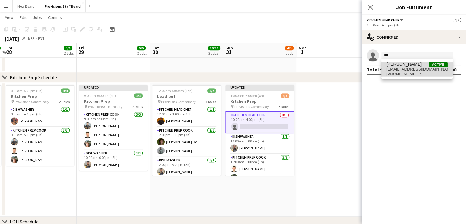
click at [404, 66] on span "[PERSON_NAME]" at bounding box center [403, 64] width 35 height 5
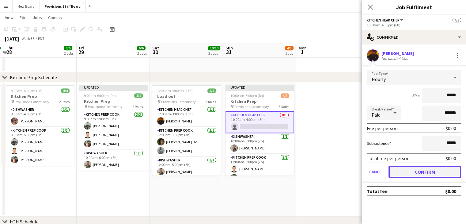
click at [406, 172] on button "Confirm" at bounding box center [424, 171] width 73 height 12
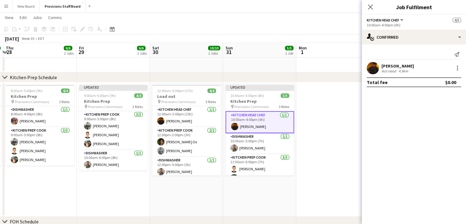
click at [338, 115] on app-date-cell at bounding box center [332, 149] width 73 height 134
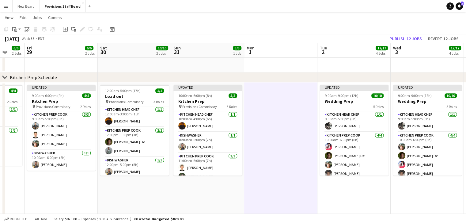
scroll to position [0, 268]
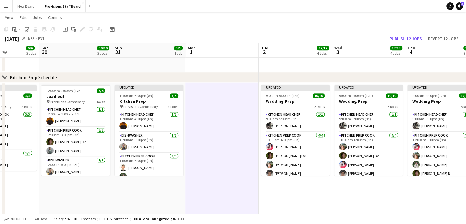
drag, startPoint x: 220, startPoint y: 135, endPoint x: 160, endPoint y: 119, distance: 61.7
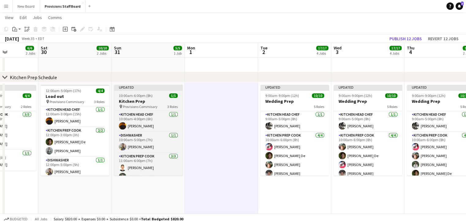
click at [149, 107] on span "Provisions Commisary" at bounding box center [140, 106] width 35 height 5
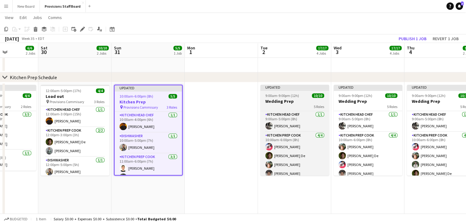
click at [302, 102] on h3 "Wedding Prep" at bounding box center [294, 101] width 69 height 6
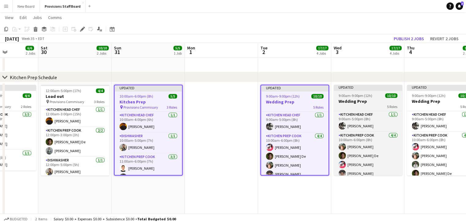
click at [366, 96] on span "9:00am-9:00pm (12h)" at bounding box center [355, 95] width 34 height 5
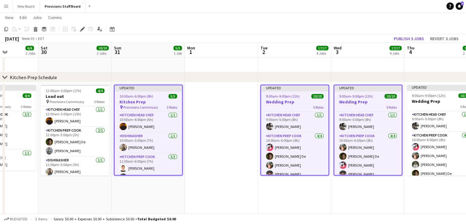
scroll to position [0, 179]
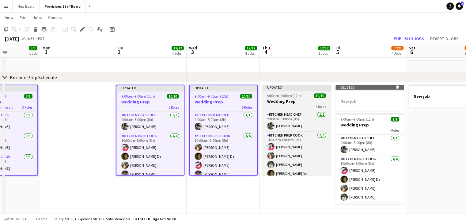
click at [281, 108] on div "5 Roles" at bounding box center [296, 106] width 69 height 5
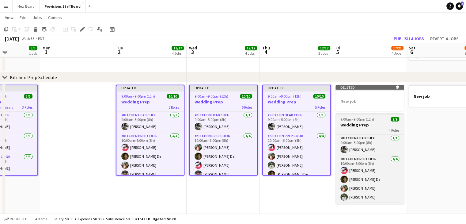
click at [354, 128] on div "4 Roles" at bounding box center [369, 129] width 69 height 5
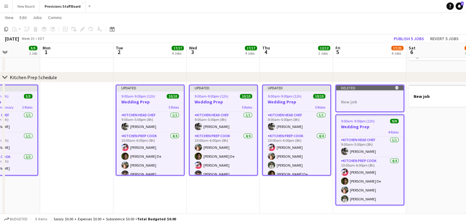
scroll to position [0, 174]
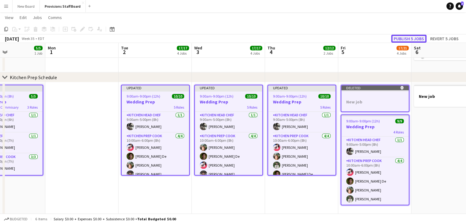
click at [403, 38] on button "Publish 5 jobs" at bounding box center [408, 39] width 35 height 8
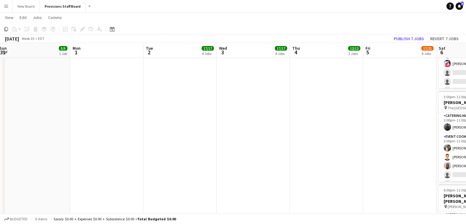
scroll to position [0, 149]
drag, startPoint x: 376, startPoint y: 85, endPoint x: 402, endPoint y: 96, distance: 29.0
click at [402, 96] on app-date-cell "Updated 6:30pm-10:30pm (4h) 6/10 [PERSON_NAME] x TIFF Gala (Day 1) pin [PERSON_…" at bounding box center [399, 141] width 73 height 478
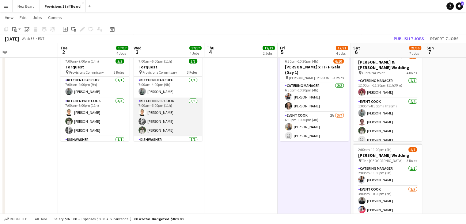
scroll to position [16, 0]
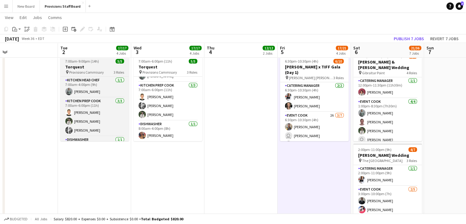
click at [90, 66] on h3 "Torquest" at bounding box center [94, 67] width 69 height 6
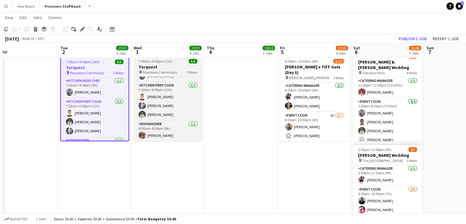
click at [154, 69] on h3 "Torquest" at bounding box center [168, 67] width 69 height 6
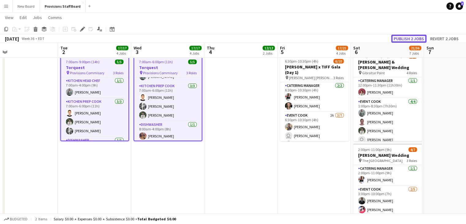
click at [416, 39] on button "Publish 2 jobs" at bounding box center [408, 39] width 35 height 8
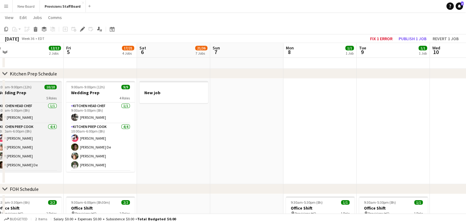
scroll to position [0, 244]
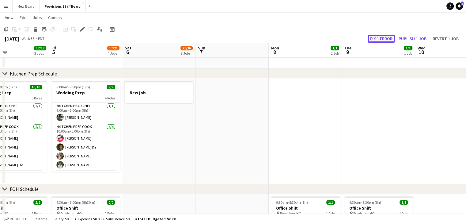
click at [386, 38] on button "Fix 1 error" at bounding box center [381, 39] width 27 height 8
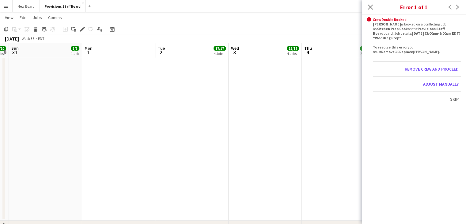
scroll to position [11, 0]
click at [436, 83] on button "Adjust manually" at bounding box center [441, 84] width 40 height 10
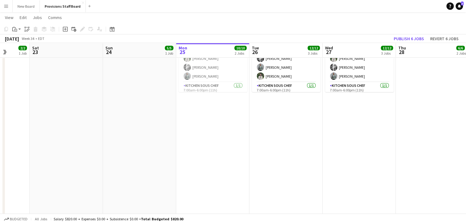
scroll to position [0, 0]
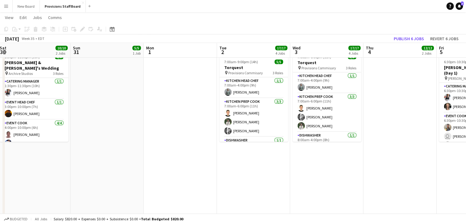
scroll to position [0, 289]
